Goal: Task Accomplishment & Management: Use online tool/utility

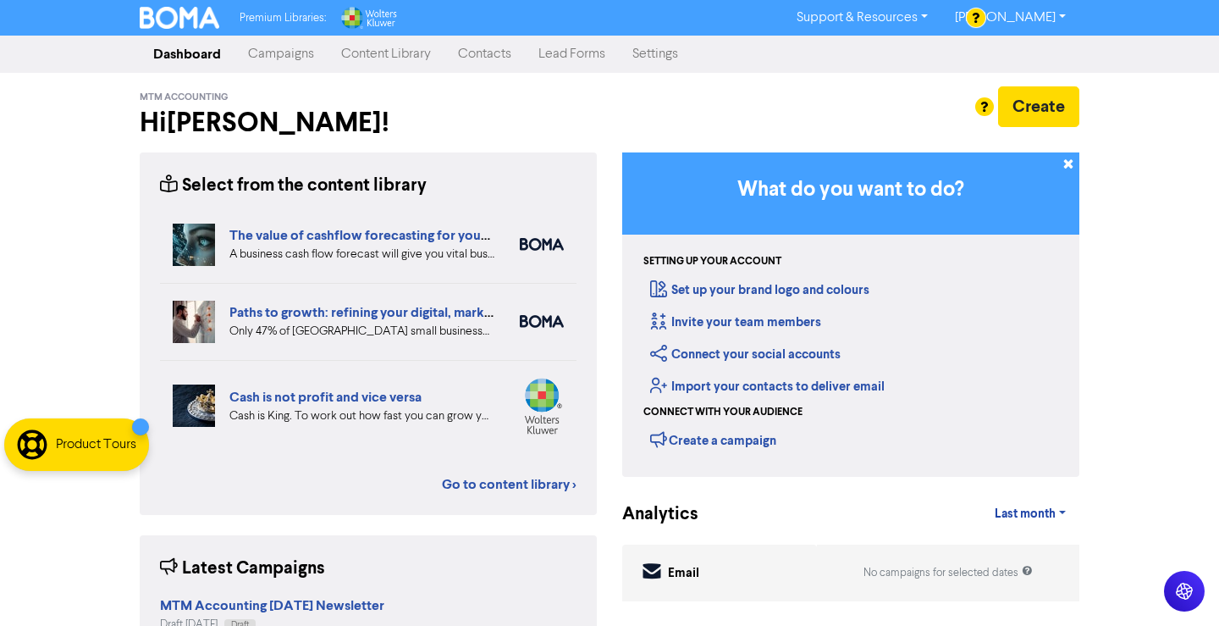
click at [309, 57] on link "Campaigns" at bounding box center [280, 54] width 93 height 34
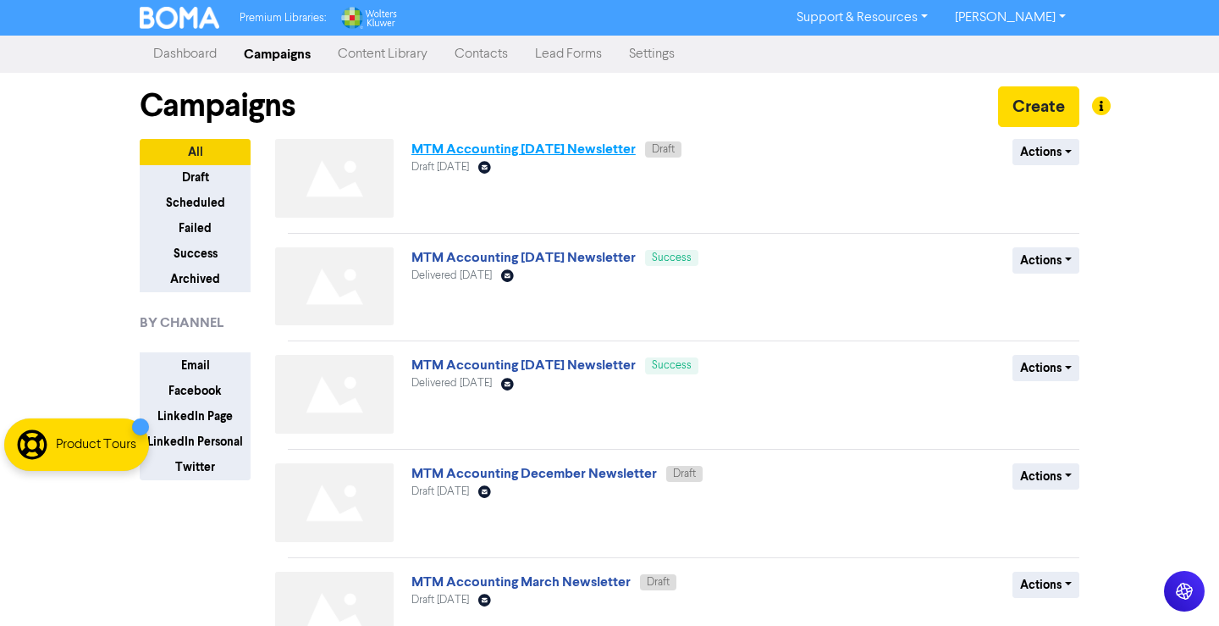
click at [522, 153] on link "MTM Accounting [DATE] Newsletter" at bounding box center [523, 149] width 224 height 17
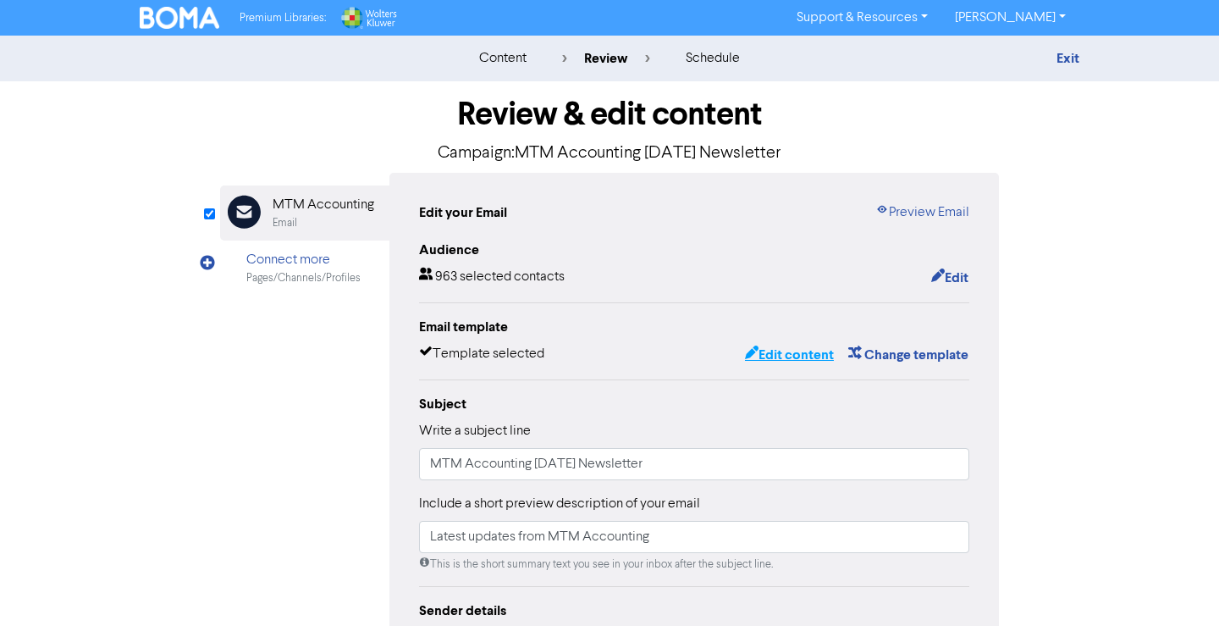
click at [817, 353] on button "Edit content" at bounding box center [789, 355] width 91 height 22
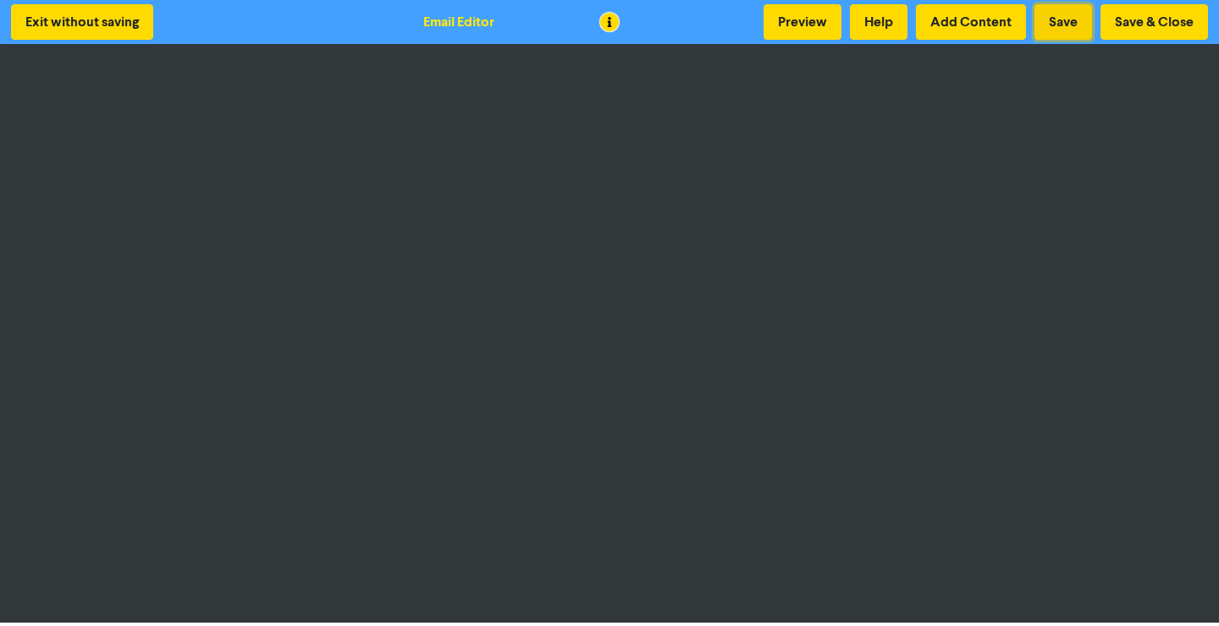
click at [1068, 14] on button "Save" at bounding box center [1063, 22] width 58 height 36
click at [782, 30] on button "Preview" at bounding box center [803, 22] width 78 height 36
click at [1067, 25] on button "Save" at bounding box center [1063, 22] width 58 height 36
click at [801, 16] on button "Preview" at bounding box center [803, 22] width 78 height 36
click at [1056, 29] on button "Save" at bounding box center [1063, 22] width 58 height 36
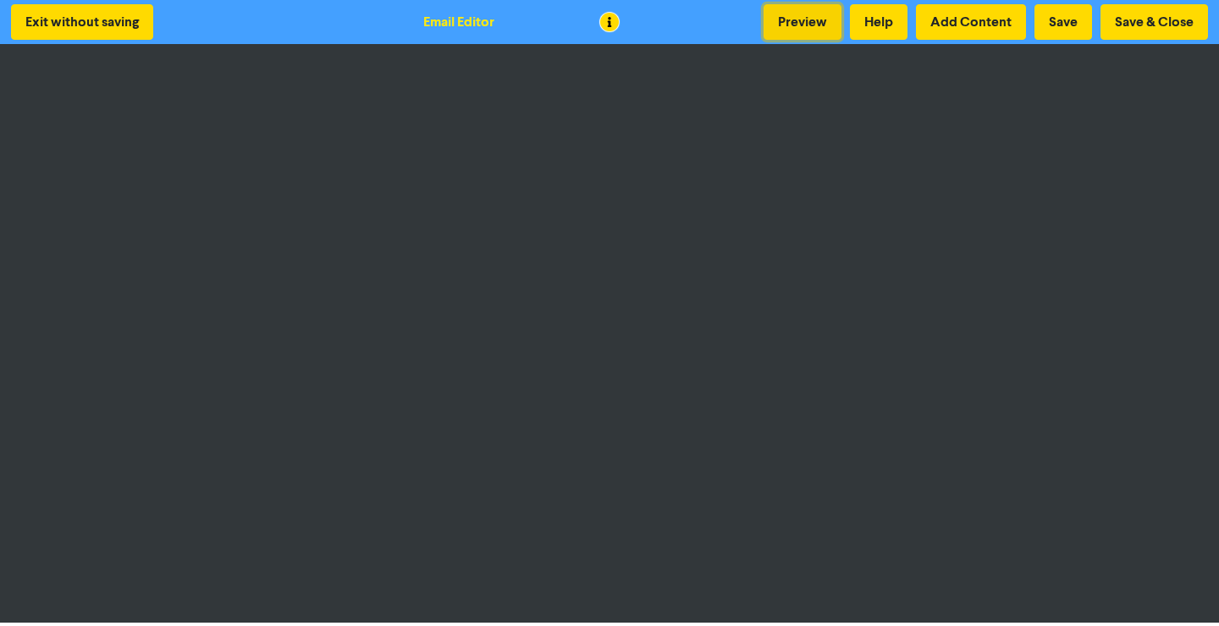
click at [772, 28] on button "Preview" at bounding box center [803, 22] width 78 height 36
click at [1132, 25] on button "Save & Close" at bounding box center [1155, 22] width 108 height 36
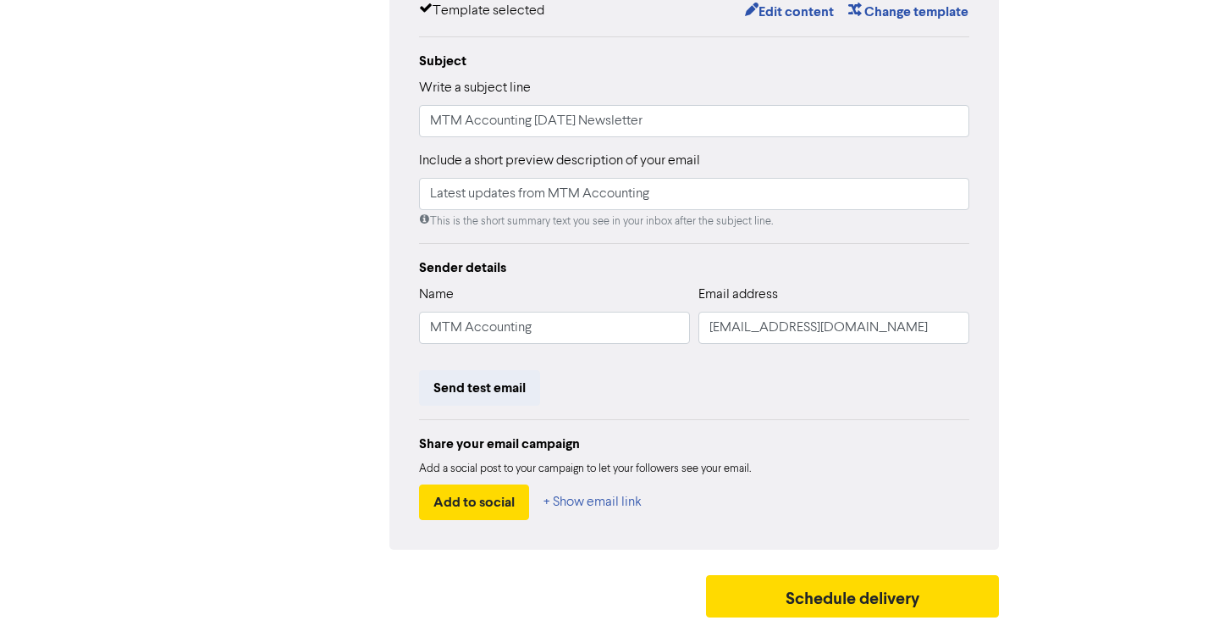
scroll to position [345, 0]
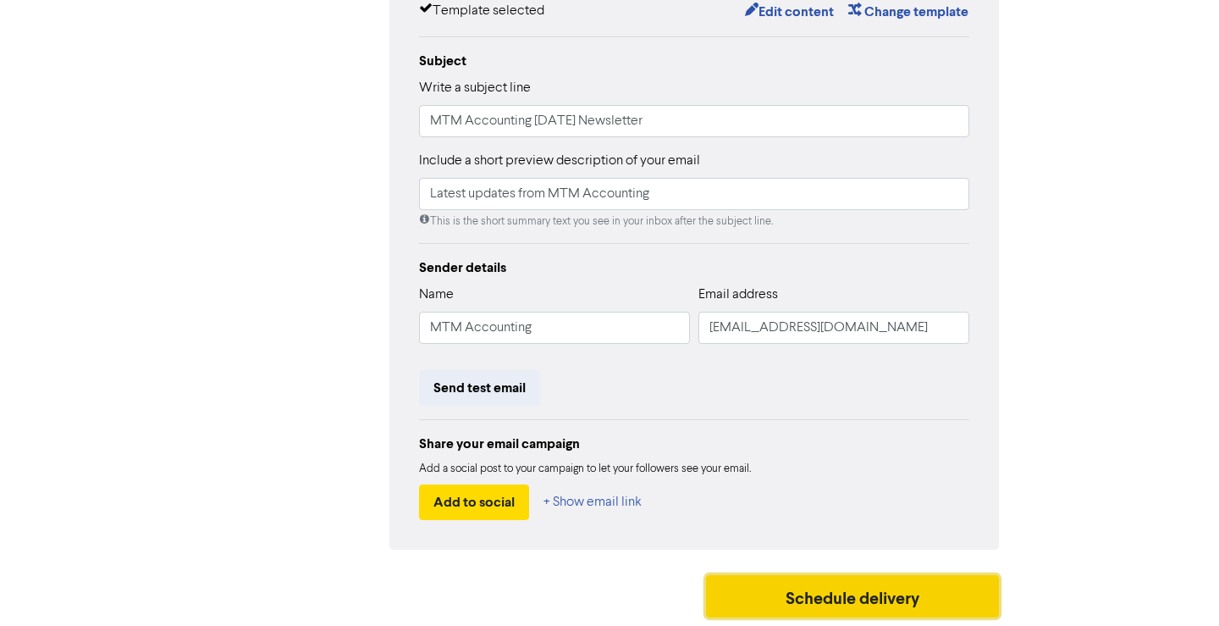
click at [817, 603] on button "Schedule delivery" at bounding box center [852, 596] width 293 height 42
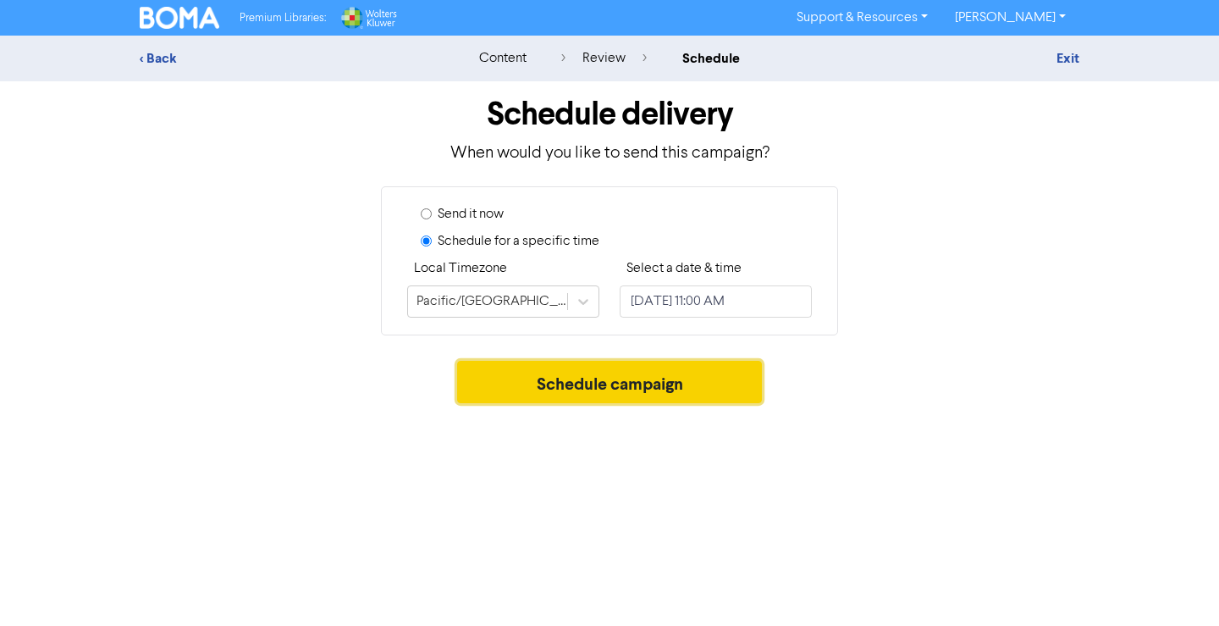
click at [602, 383] on button "Schedule campaign" at bounding box center [610, 382] width 306 height 42
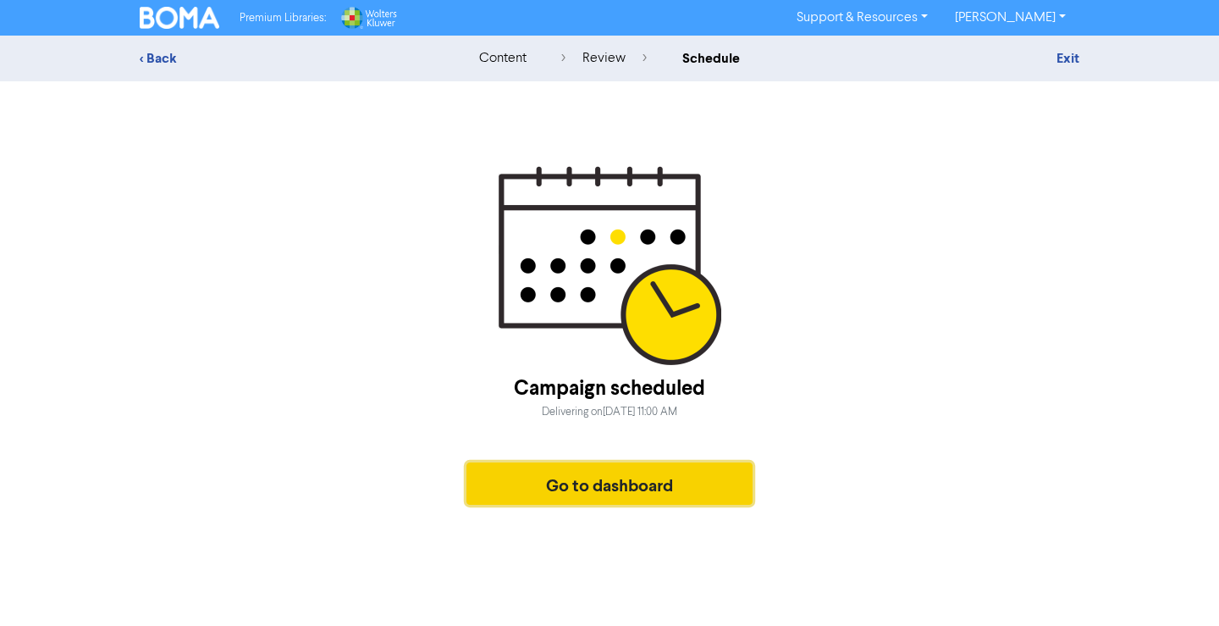
click at [629, 495] on button "Go to dashboard" at bounding box center [609, 483] width 286 height 42
